Goal: Information Seeking & Learning: Check status

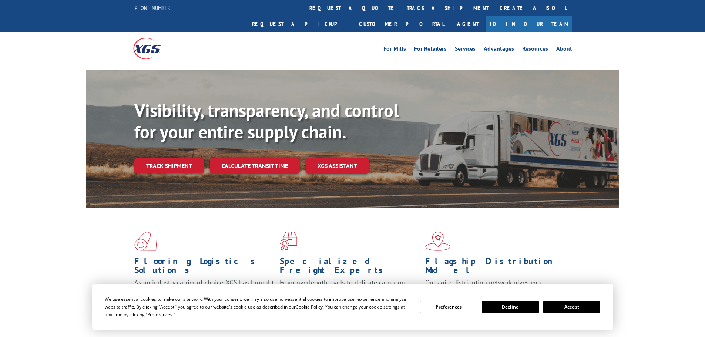
click at [186, 163] on div "Visibility, transparency, and control for your entire supply chain. Track shipm…" at bounding box center [376, 151] width 485 height 103
click at [188, 158] on link "Track shipment" at bounding box center [169, 166] width 70 height 16
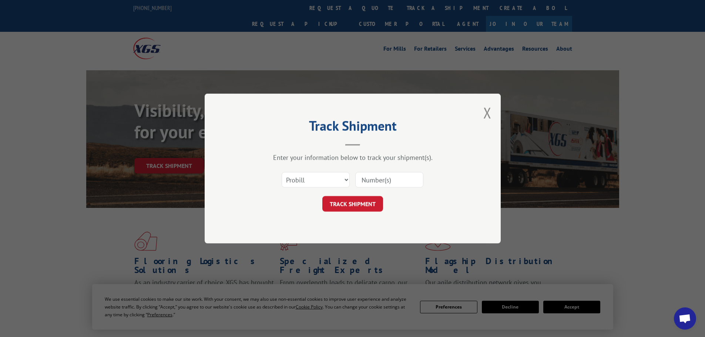
click at [377, 178] on input at bounding box center [389, 180] width 68 height 16
paste input "16755785"
type input "16755785"
click at [369, 203] on button "TRACK SHIPMENT" at bounding box center [353, 204] width 61 height 16
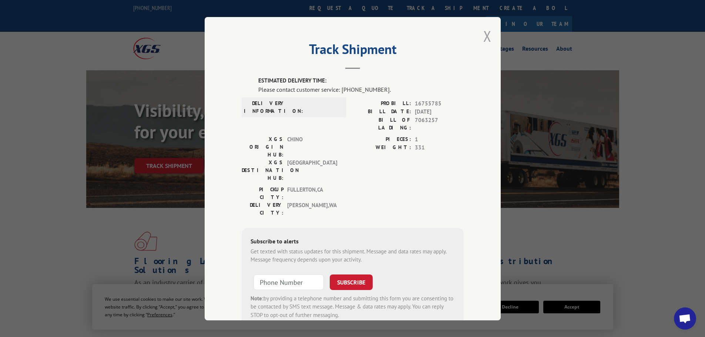
drag, startPoint x: 484, startPoint y: 35, endPoint x: 439, endPoint y: 63, distance: 53.2
click at [484, 36] on button "Close modal" at bounding box center [488, 36] width 8 height 20
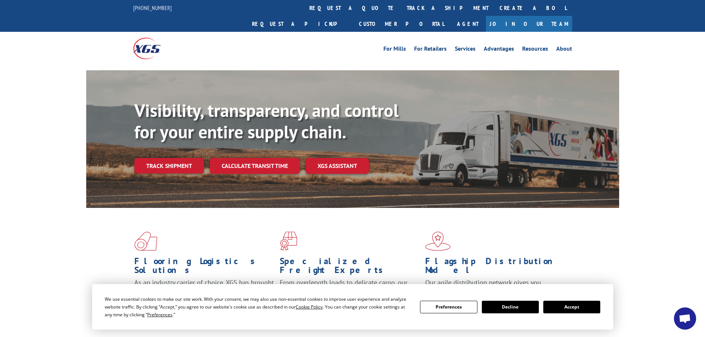
click at [190, 158] on link "Track shipment" at bounding box center [169, 166] width 70 height 16
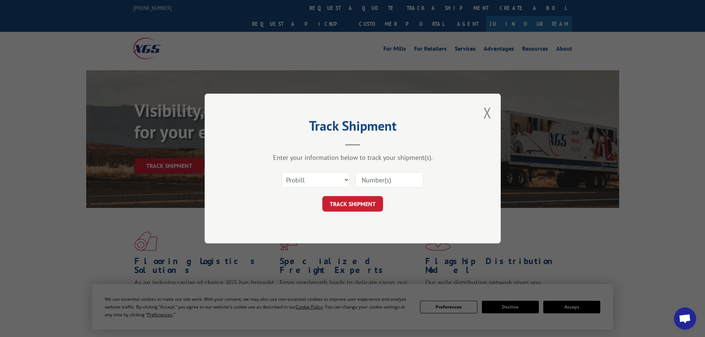
click at [371, 181] on input at bounding box center [389, 180] width 68 height 16
paste input "16755785"
type input "16755785"
click at [356, 205] on button "TRACK SHIPMENT" at bounding box center [353, 204] width 61 height 16
